Goal: Communication & Community: Connect with others

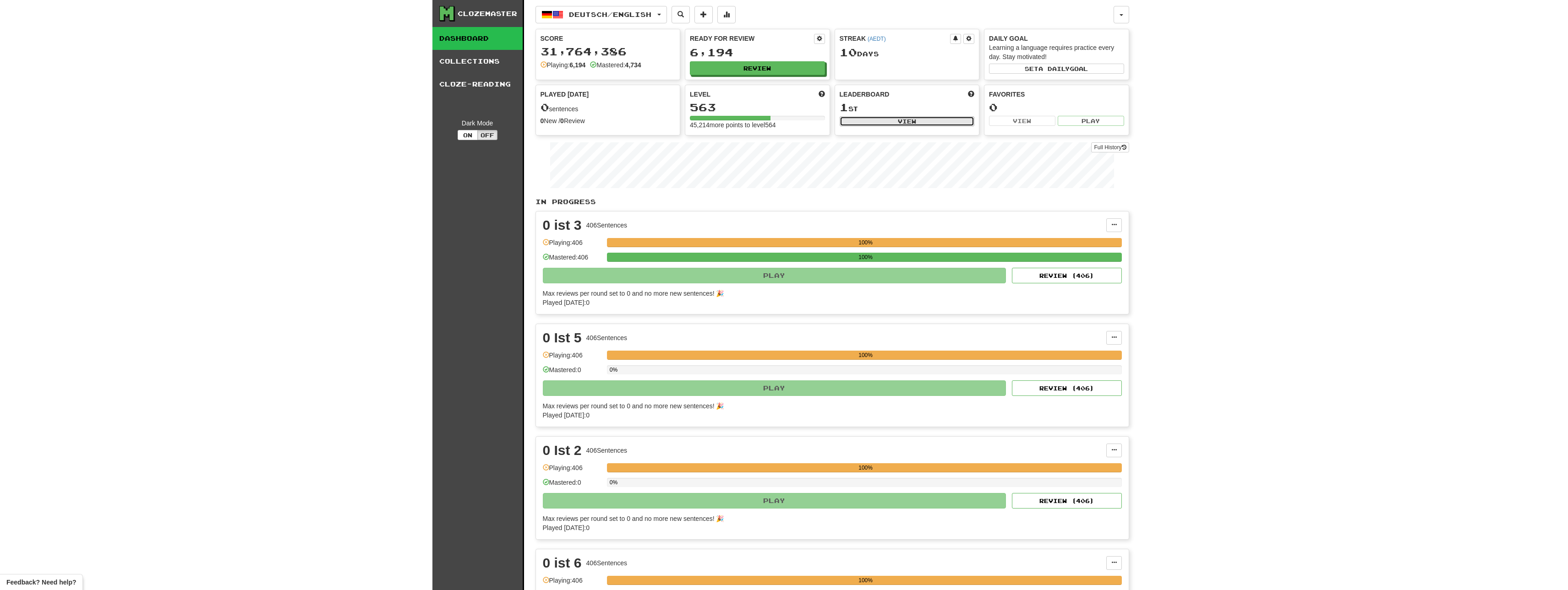
click at [909, 117] on button "View" at bounding box center [907, 121] width 135 height 10
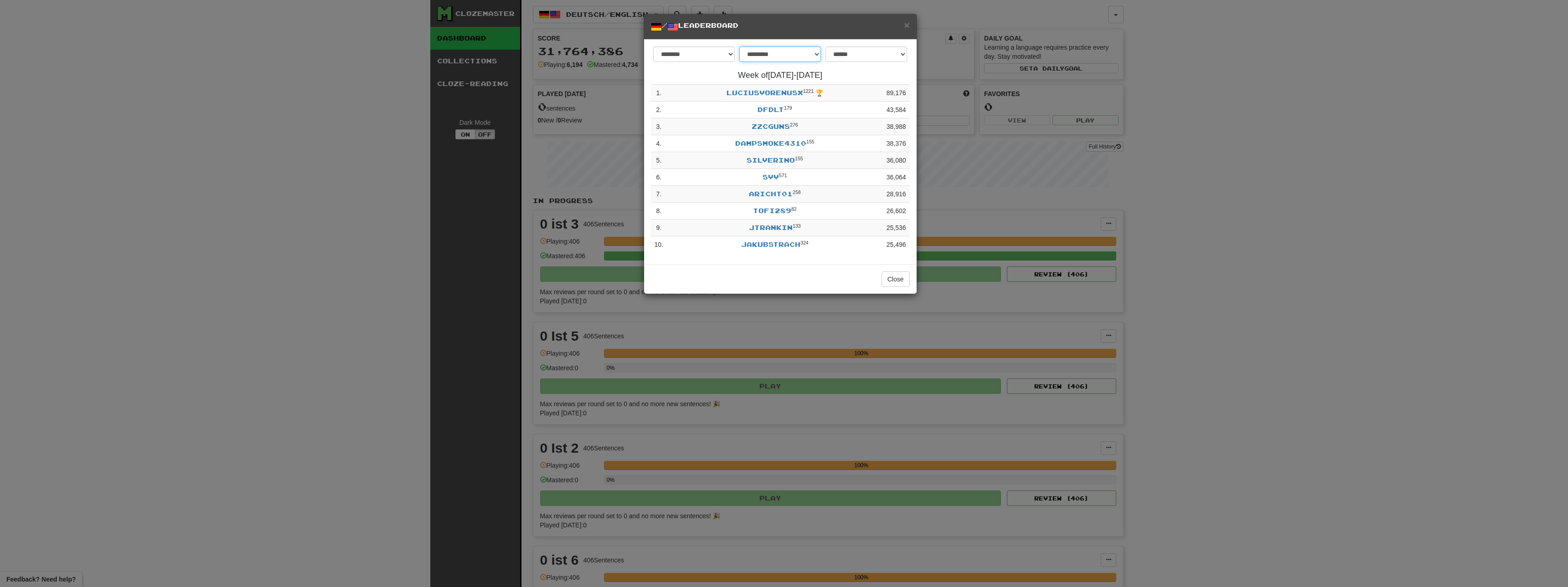
click at [740, 46] on select "**********" at bounding box center [780, 54] width 82 height 15
click at [825, 46] on select "**********" at bounding box center [866, 54] width 82 height 15
select select "**********"
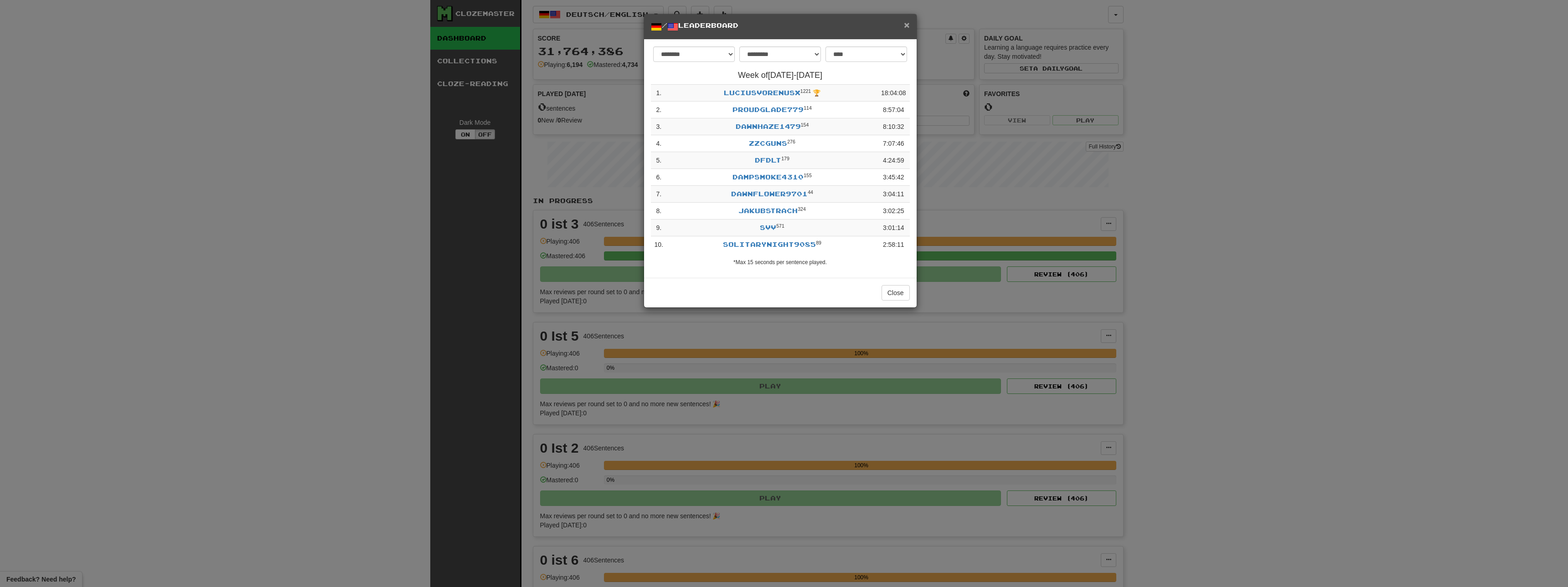
click at [906, 24] on span "×" at bounding box center [906, 24] width 5 height 10
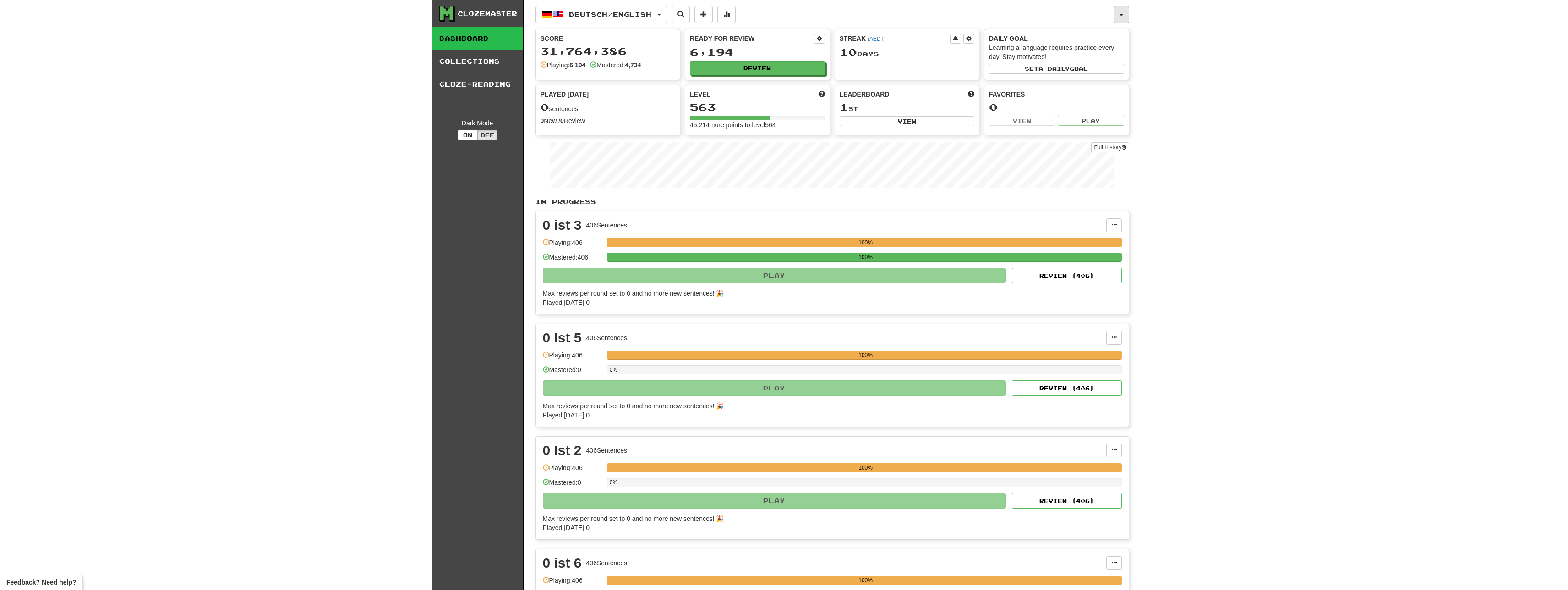
click at [1121, 15] on span "button" at bounding box center [1121, 15] width 4 height 2
click at [1081, 85] on link "Activity Feed" at bounding box center [1075, 86] width 107 height 12
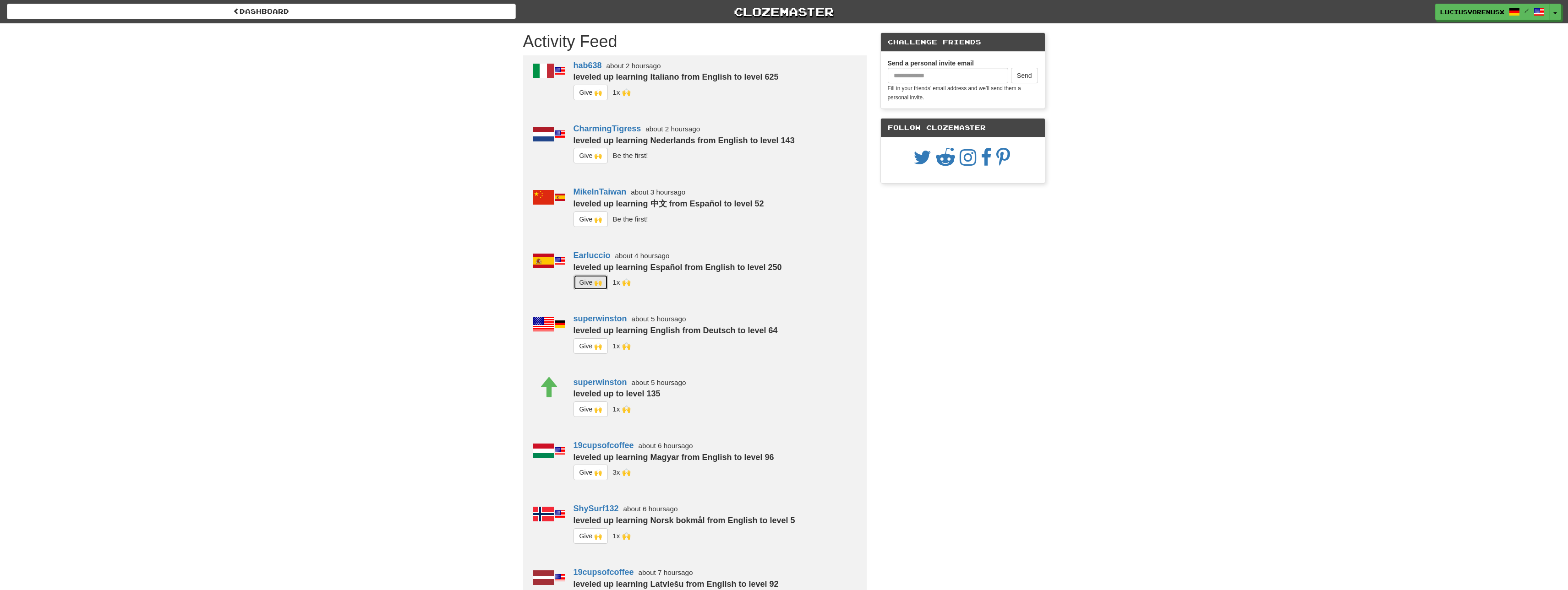
click at [589, 284] on button "G i ve 🙌" at bounding box center [591, 282] width 35 height 15
click at [589, 155] on button "G i ve 🙌" at bounding box center [591, 155] width 35 height 15
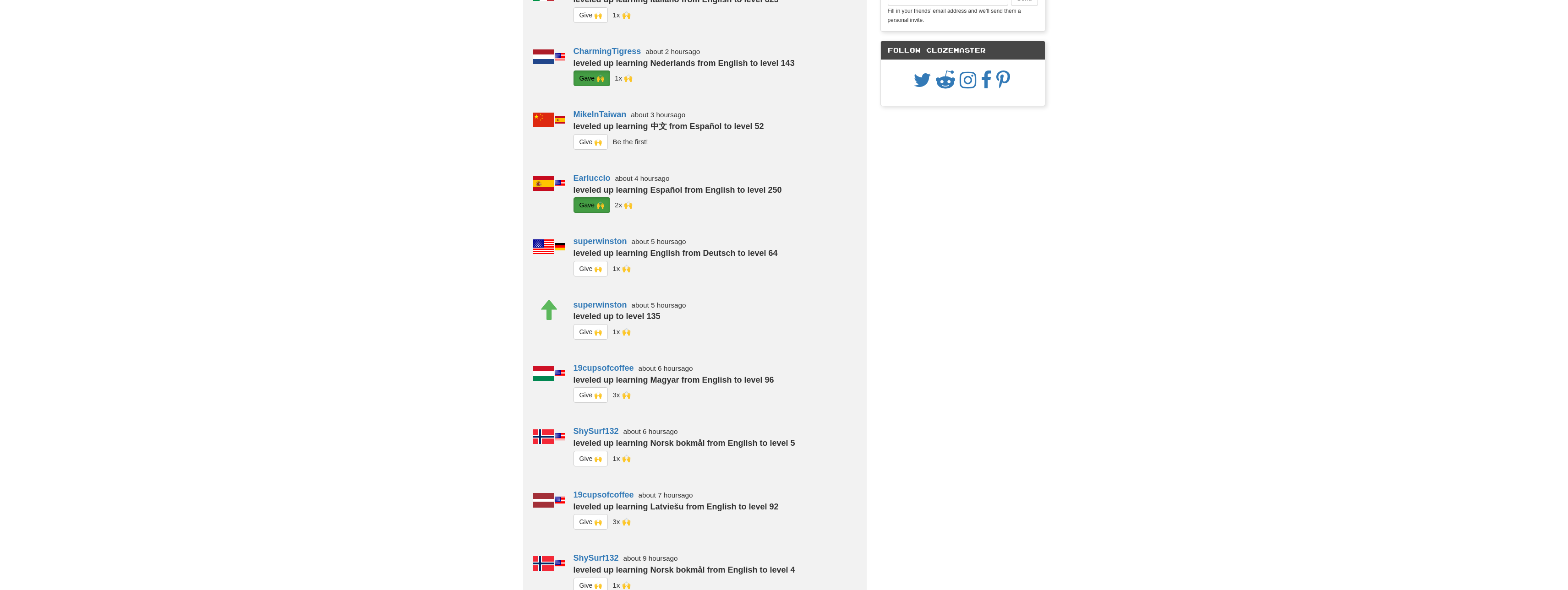
scroll to position [94, 0]
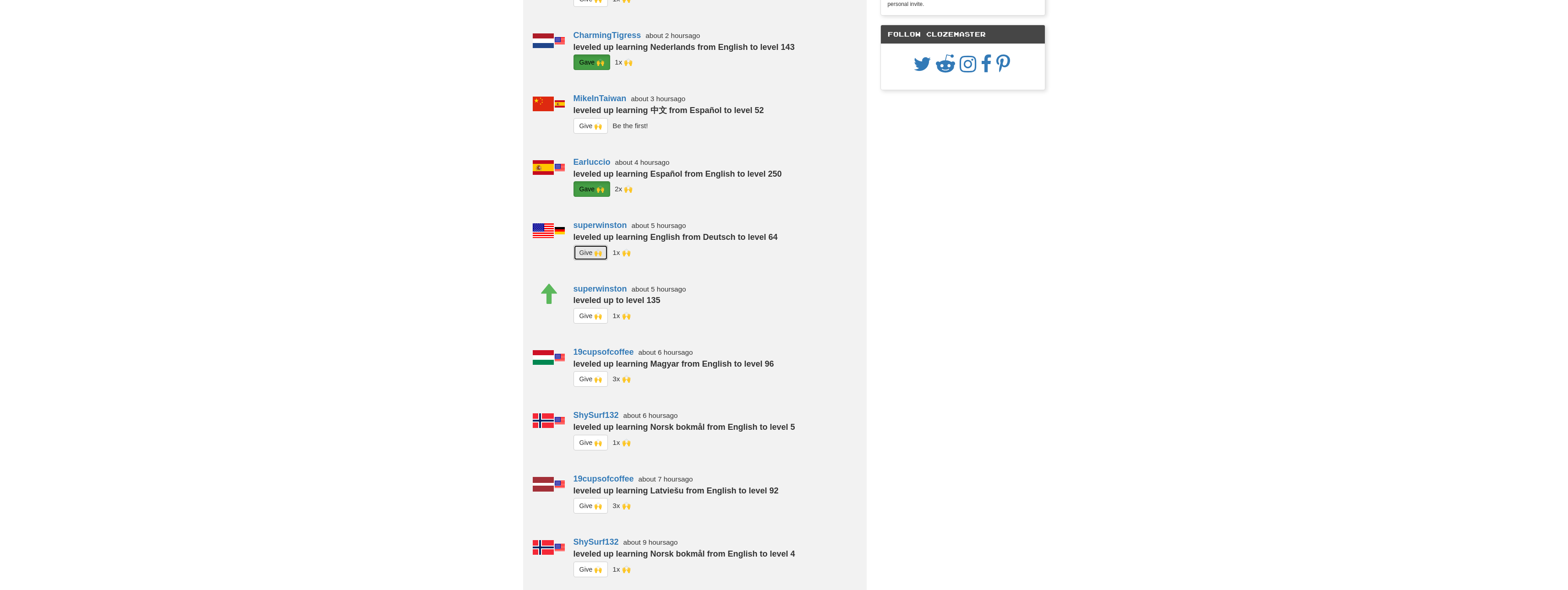
click at [592, 251] on button "G i ve 🙌" at bounding box center [591, 253] width 35 height 15
click at [586, 317] on button "G i ve 🙌" at bounding box center [591, 315] width 35 height 15
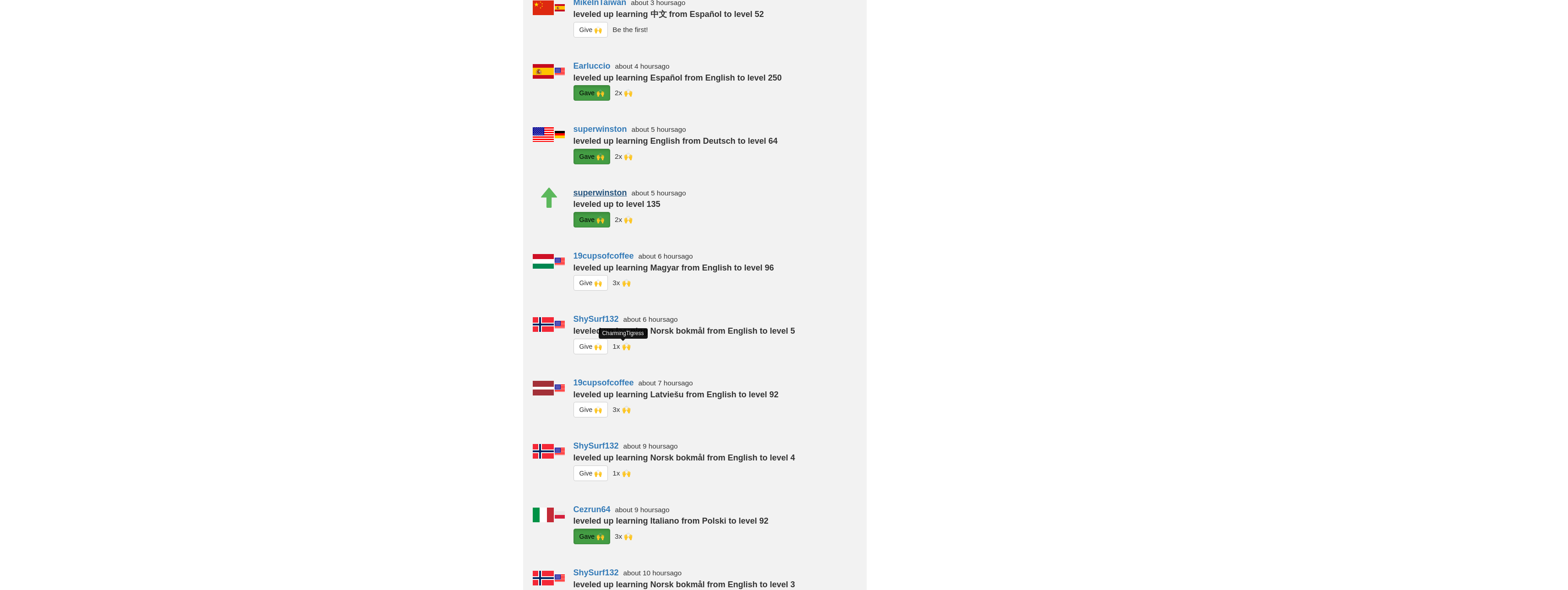
scroll to position [280, 0]
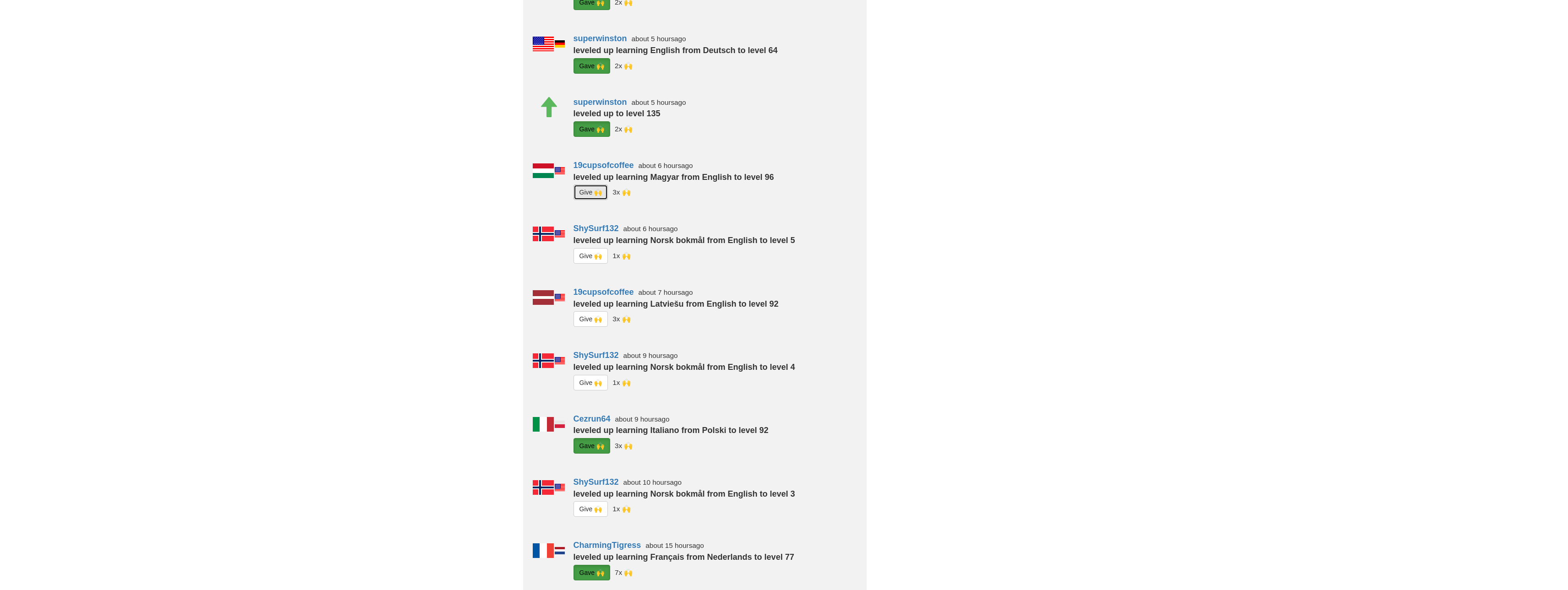
click at [584, 197] on button "G i ve 🙌" at bounding box center [591, 192] width 35 height 15
click at [593, 318] on button "G i ve 🙌" at bounding box center [591, 319] width 35 height 15
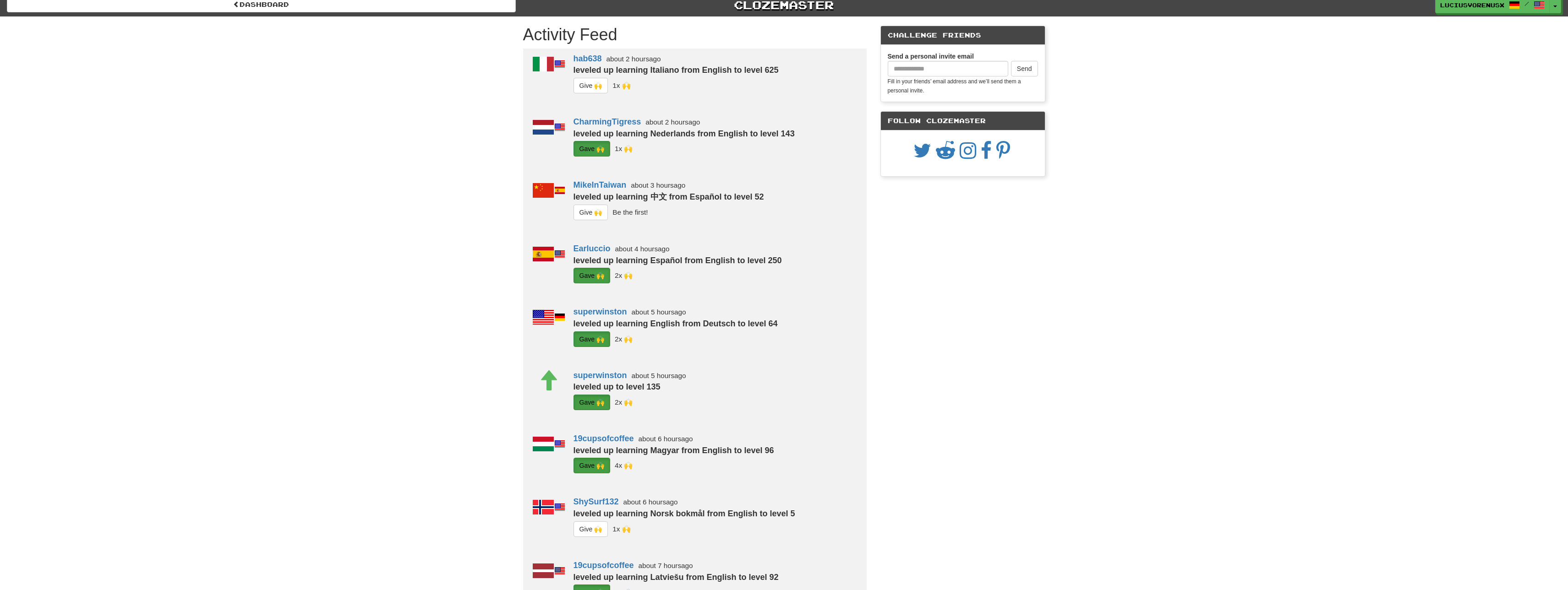
scroll to position [0, 0]
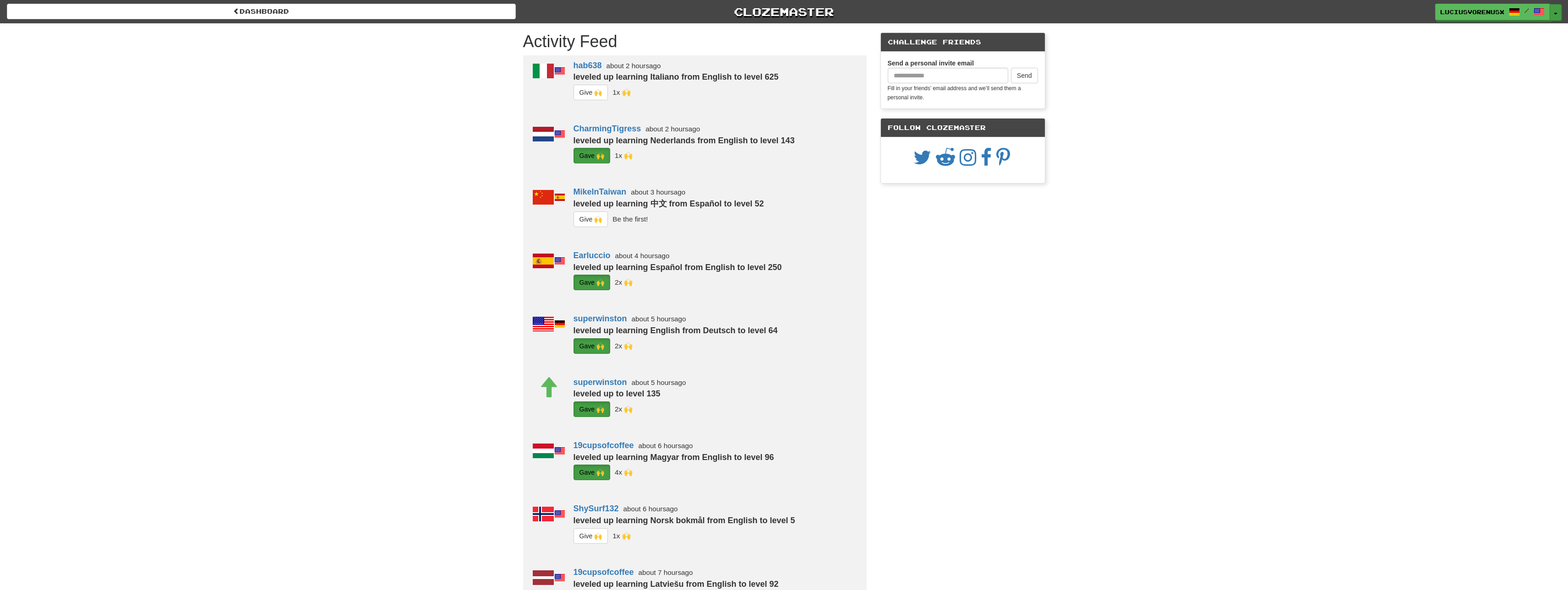
click at [1560, 13] on button "Toggle Dropdown" at bounding box center [1555, 12] width 12 height 17
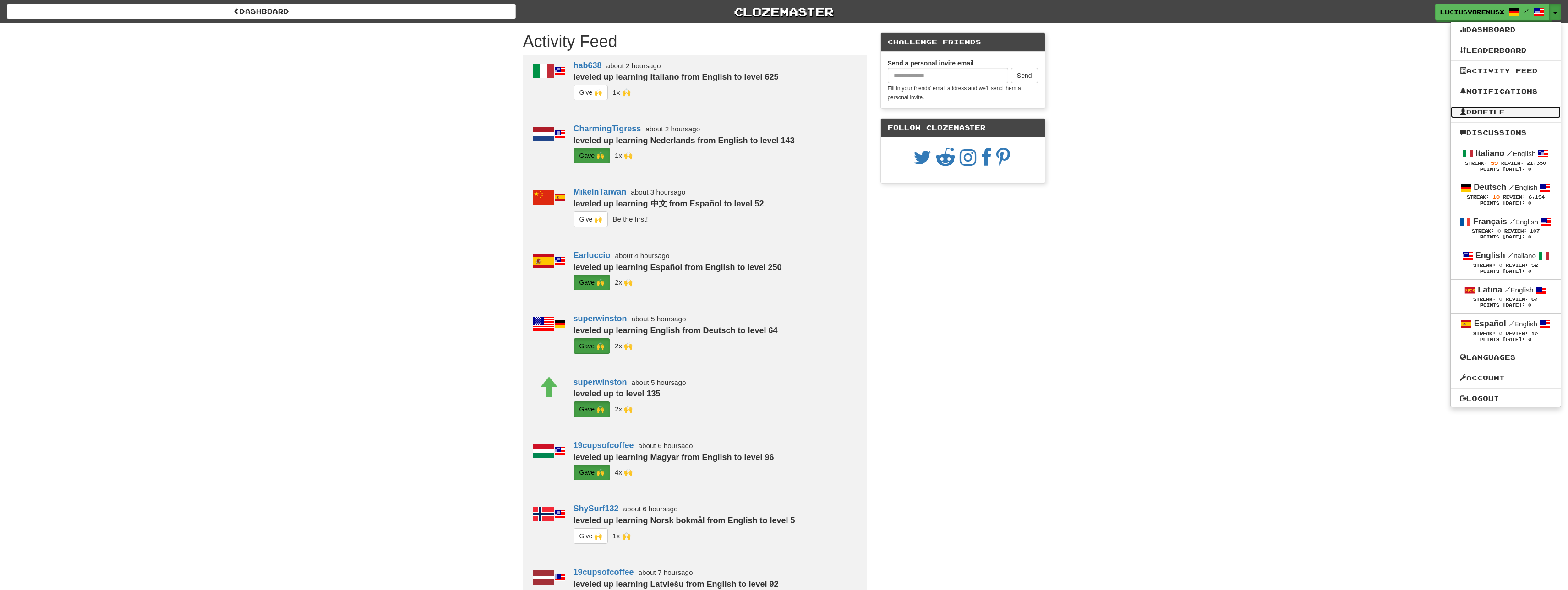
click at [1491, 113] on link "Profile" at bounding box center [1506, 112] width 110 height 12
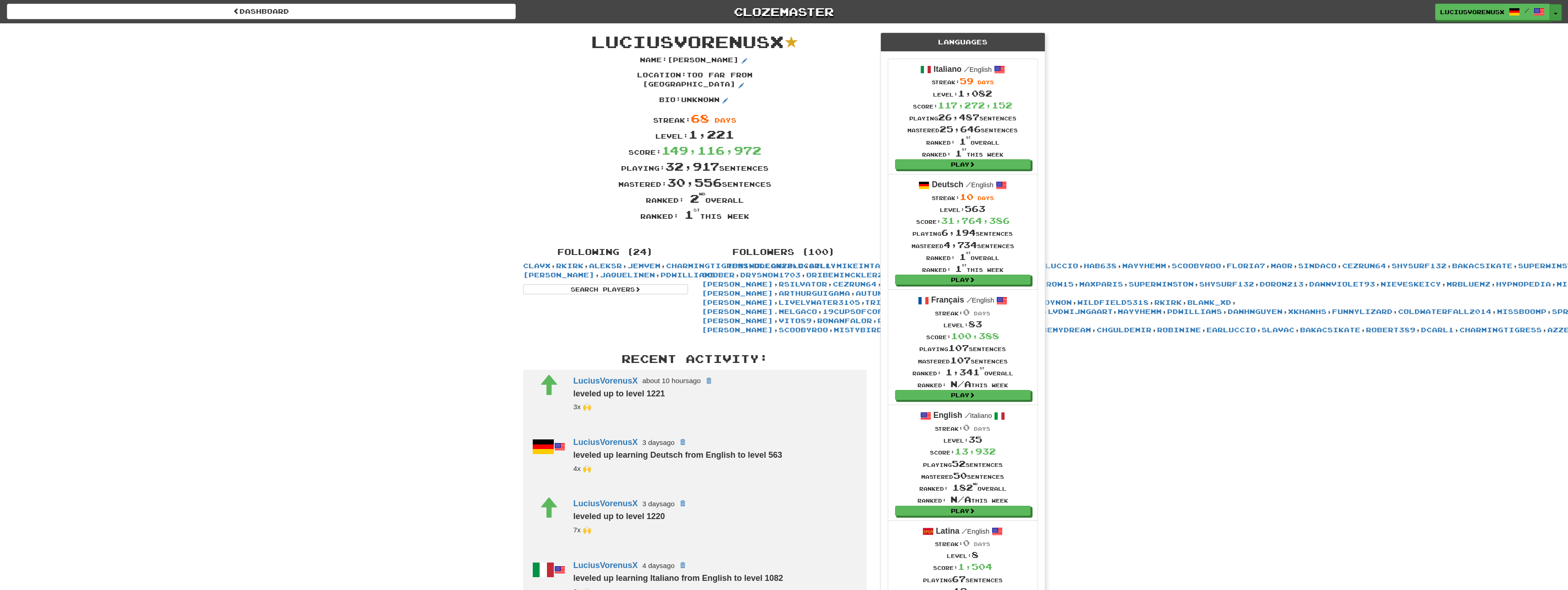
click at [1554, 16] on button "Toggle Dropdown" at bounding box center [1555, 12] width 12 height 17
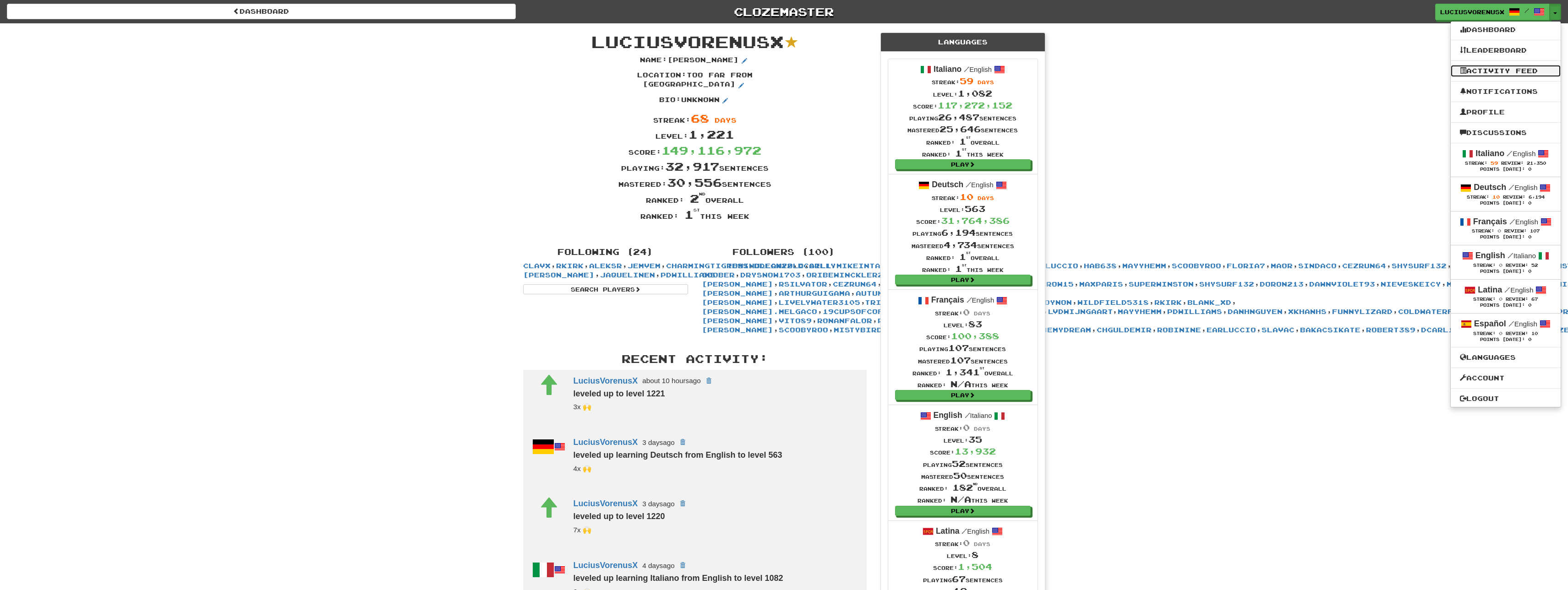
click at [1498, 73] on link "Activity Feed" at bounding box center [1506, 70] width 110 height 12
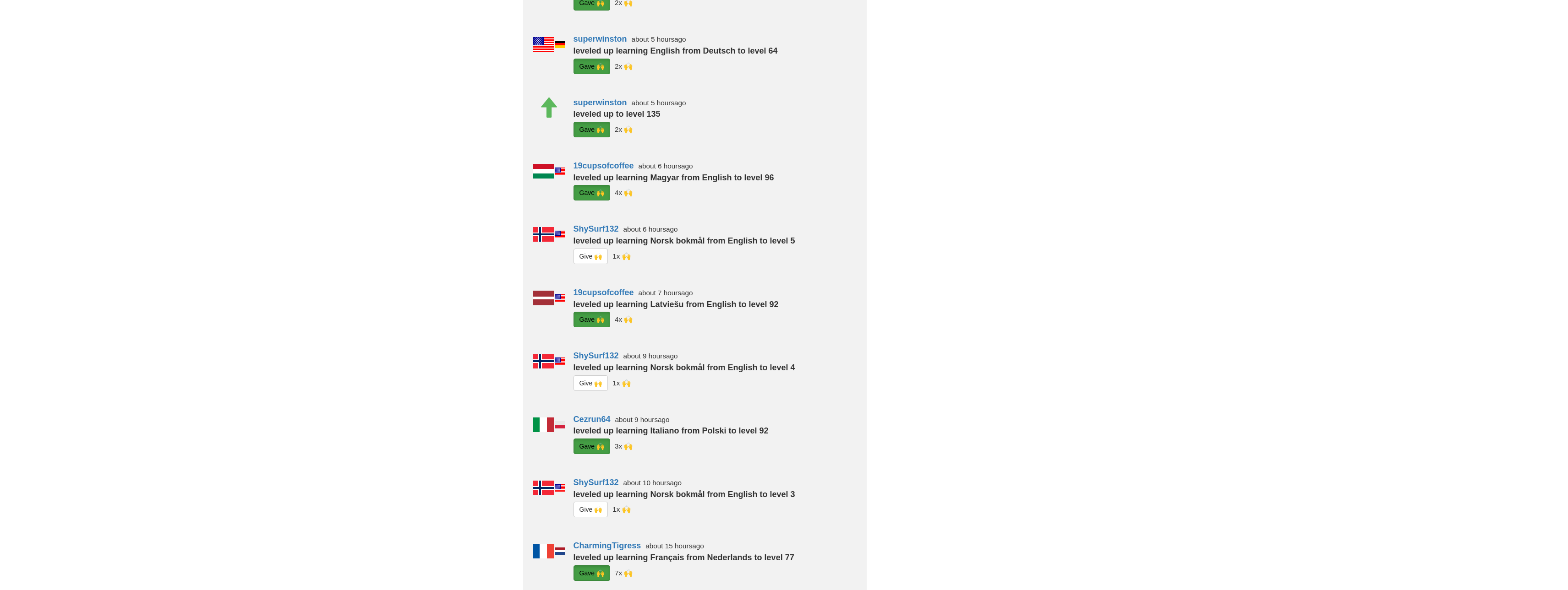
scroll to position [280, 0]
click at [598, 228] on link "ShySurf132" at bounding box center [596, 228] width 45 height 9
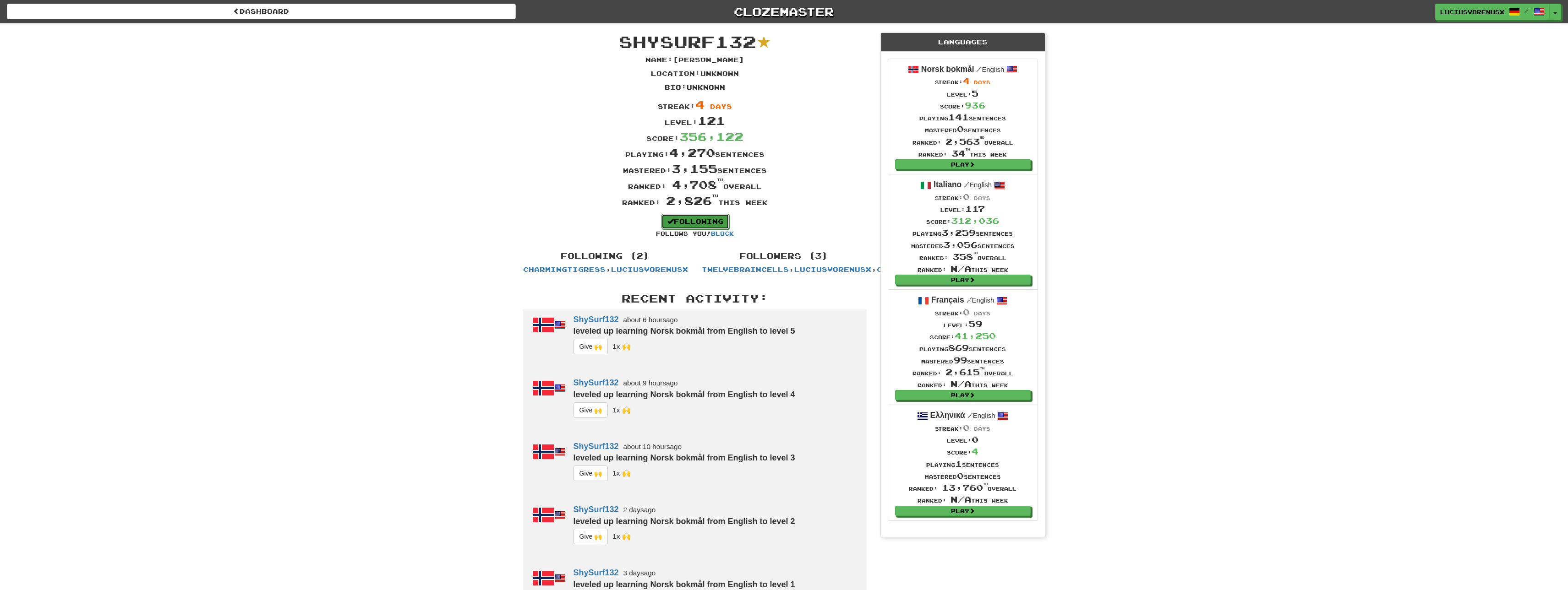
click at [707, 223] on link "Following" at bounding box center [695, 221] width 68 height 15
click at [690, 220] on link "Following" at bounding box center [695, 221] width 68 height 15
click at [1553, 14] on button "Toggle Dropdown" at bounding box center [1555, 12] width 12 height 17
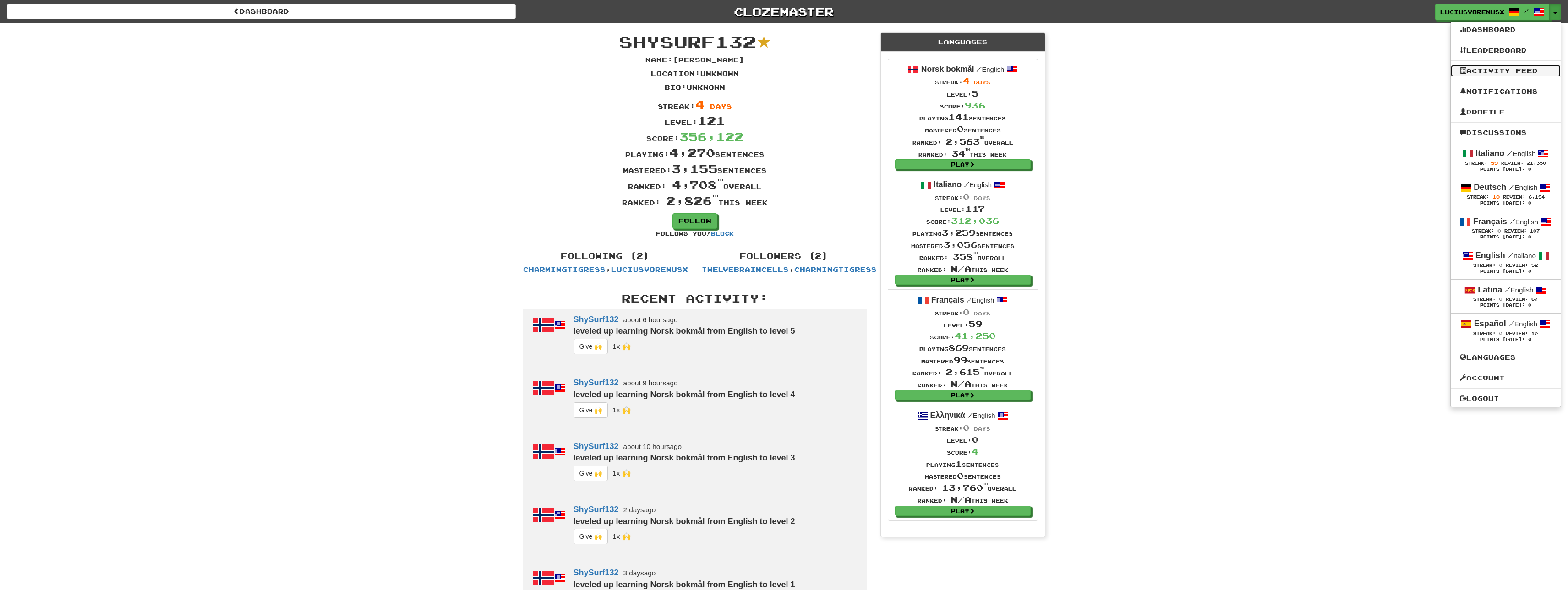
click at [1484, 76] on link "Activity Feed" at bounding box center [1506, 70] width 110 height 12
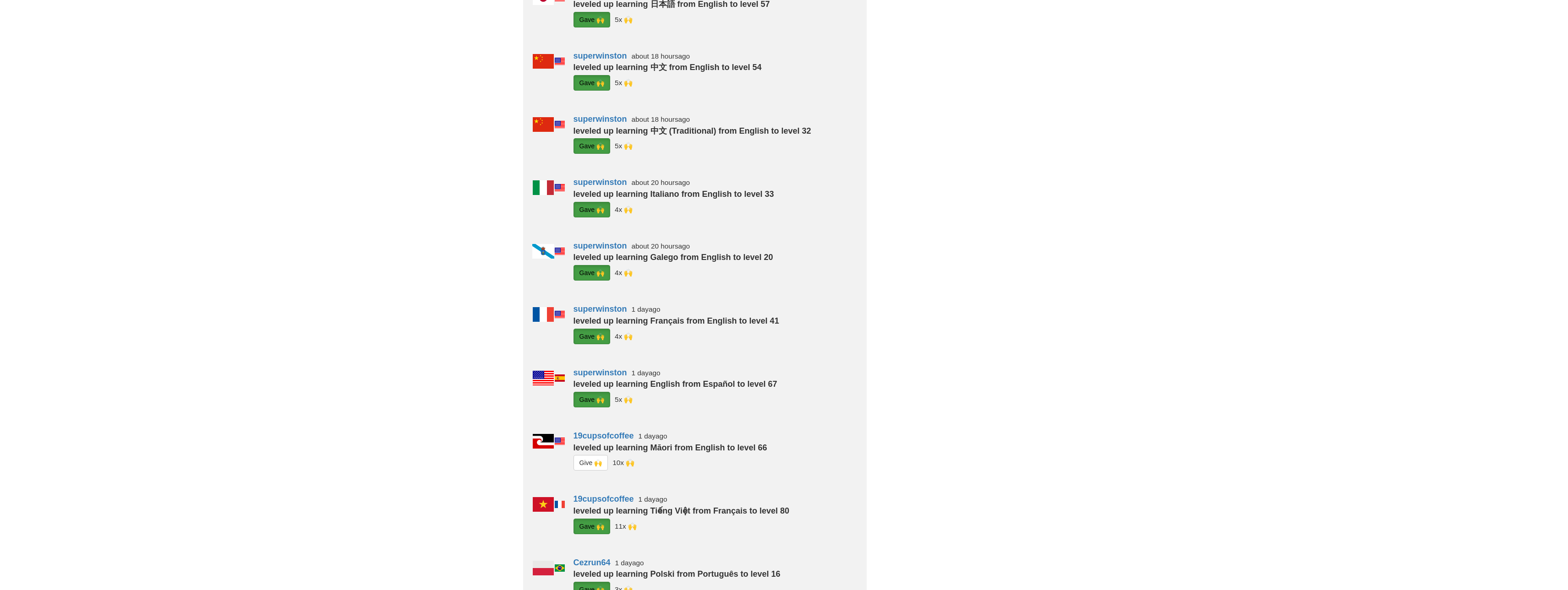
scroll to position [1121, 0]
